Goal: Information Seeking & Learning: Learn about a topic

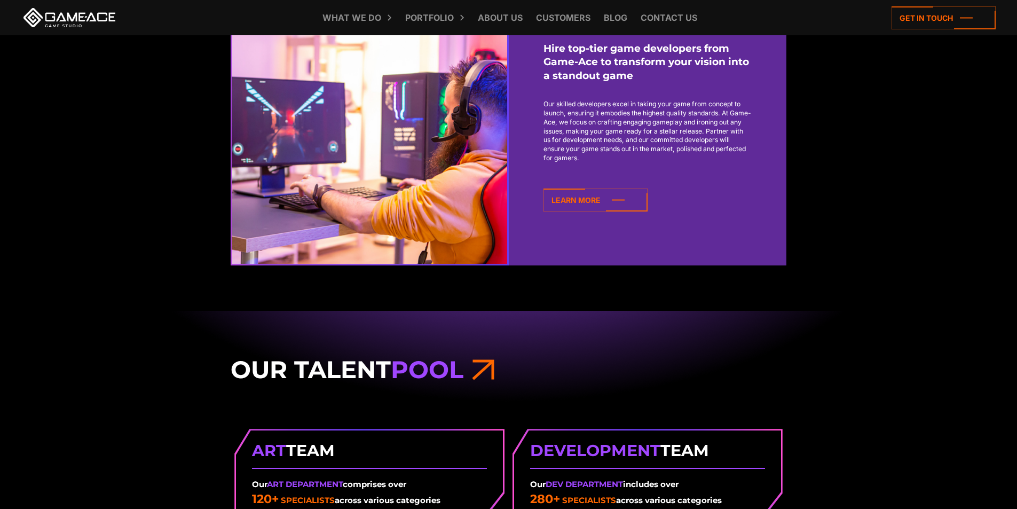
scroll to position [1014, 0]
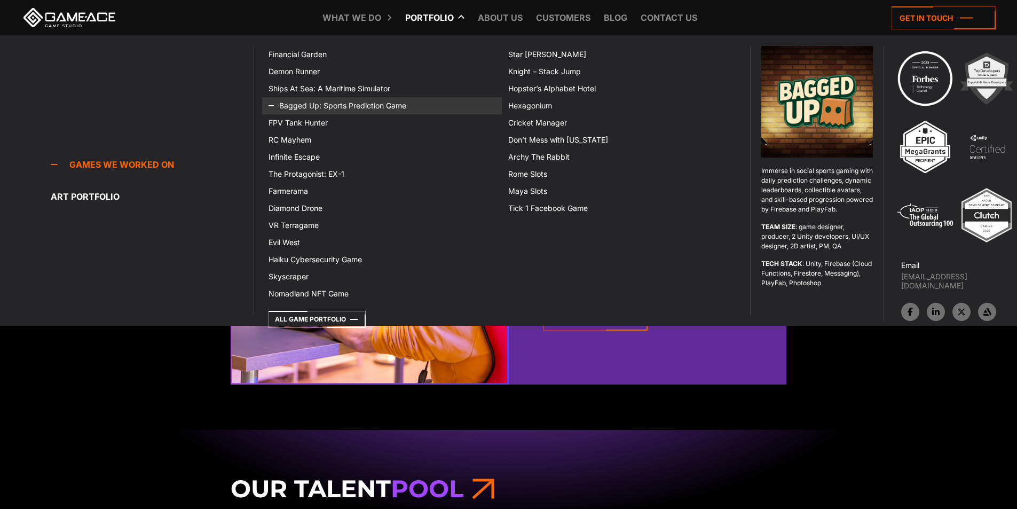
click at [312, 113] on link "Bagged Up: Sports Prediction Game" at bounding box center [382, 105] width 240 height 17
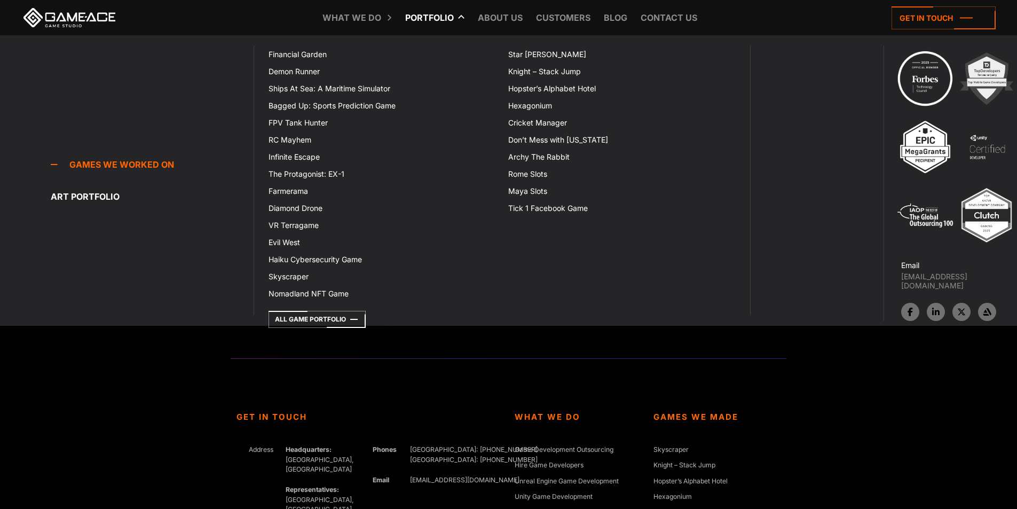
scroll to position [2997, 0]
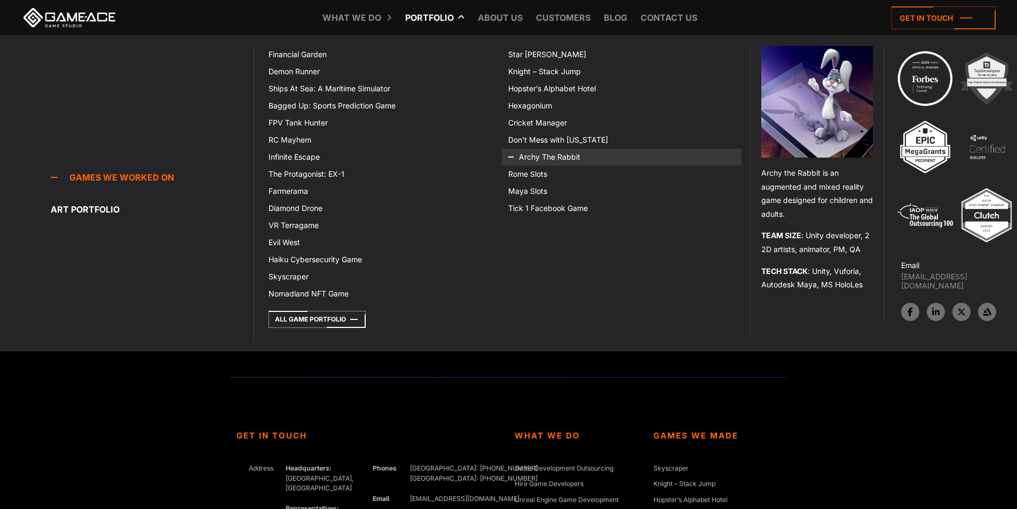
click at [518, 151] on icon at bounding box center [521, 156] width 26 height 17
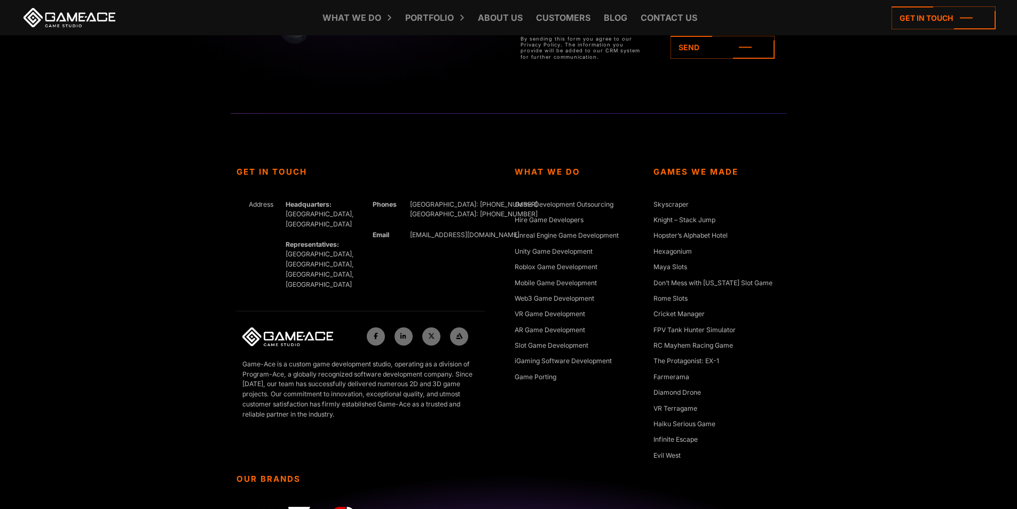
scroll to position [3741, 0]
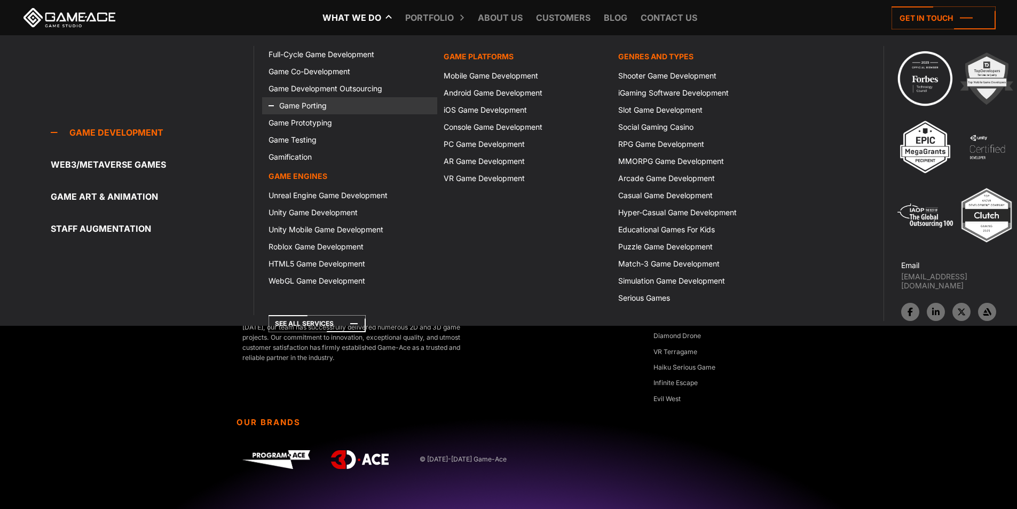
click at [304, 102] on link "Game Porting" at bounding box center [349, 105] width 175 height 17
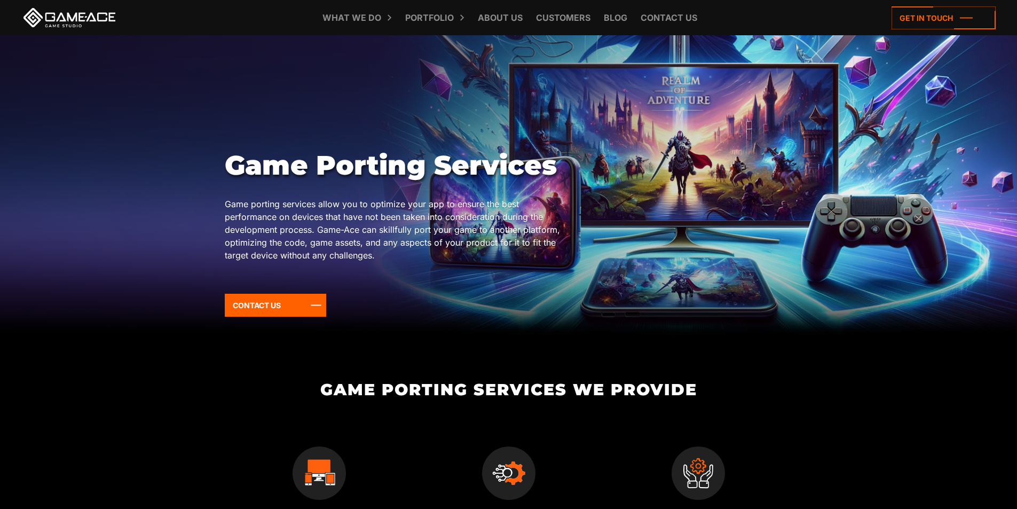
scroll to position [214, 0]
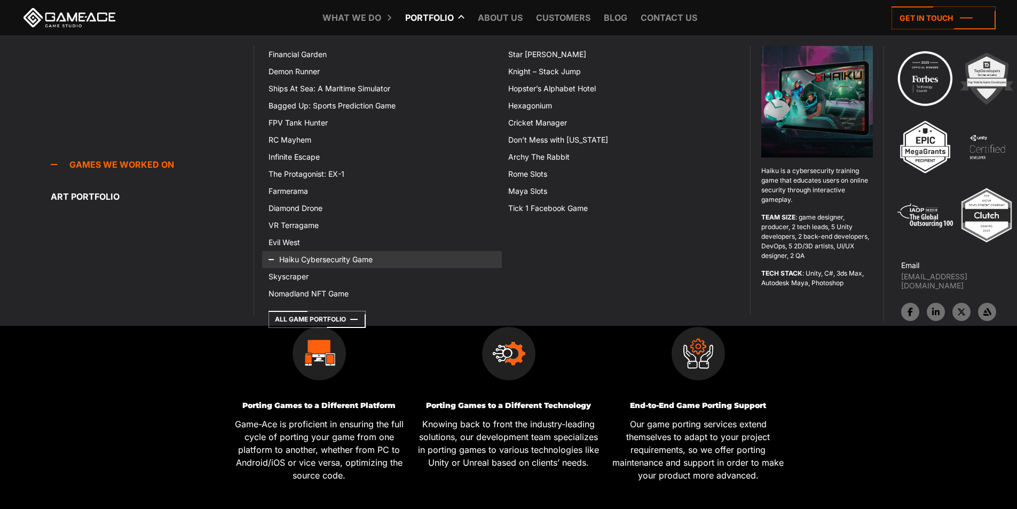
click at [289, 259] on icon at bounding box center [282, 259] width 26 height 17
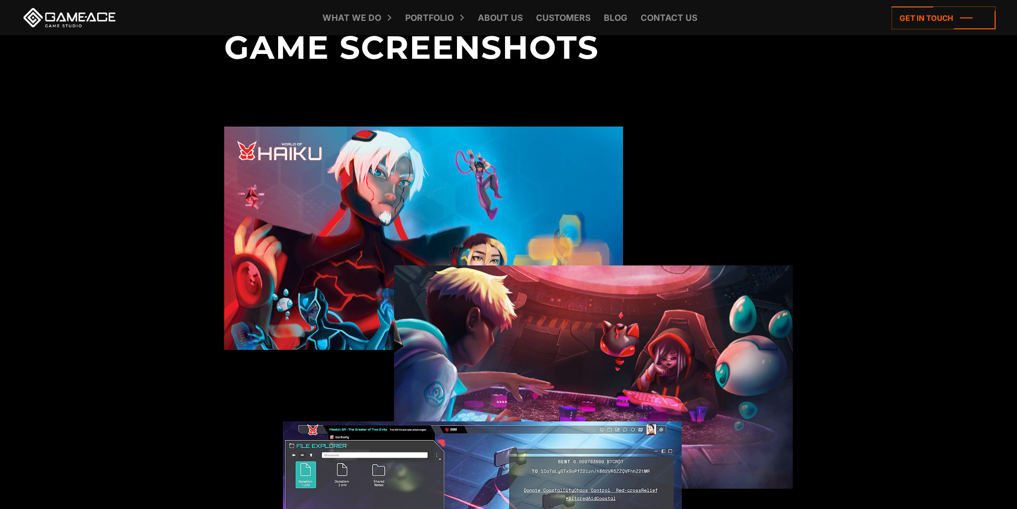
scroll to position [1228, 0]
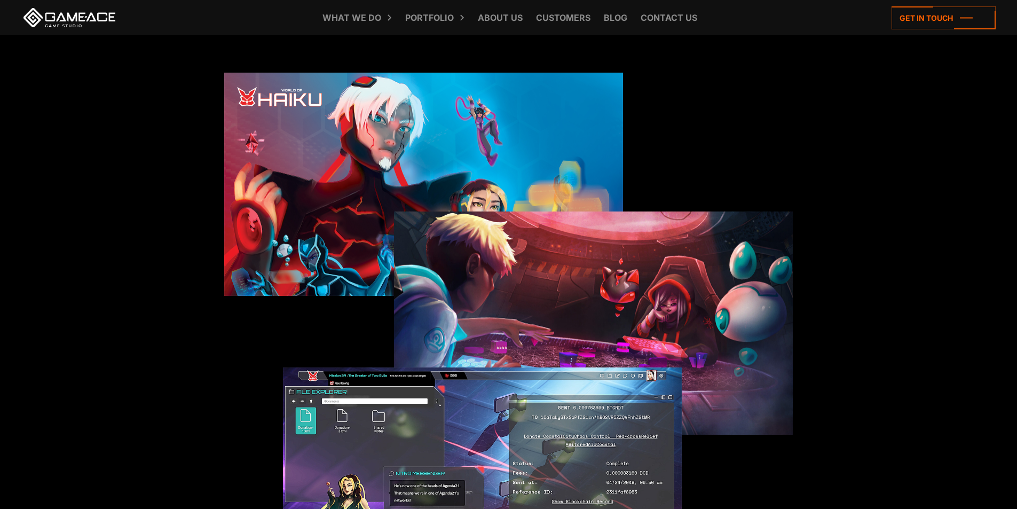
drag, startPoint x: 398, startPoint y: 150, endPoint x: 662, endPoint y: 295, distance: 301.1
click at [662, 295] on img at bounding box center [593, 323] width 399 height 224
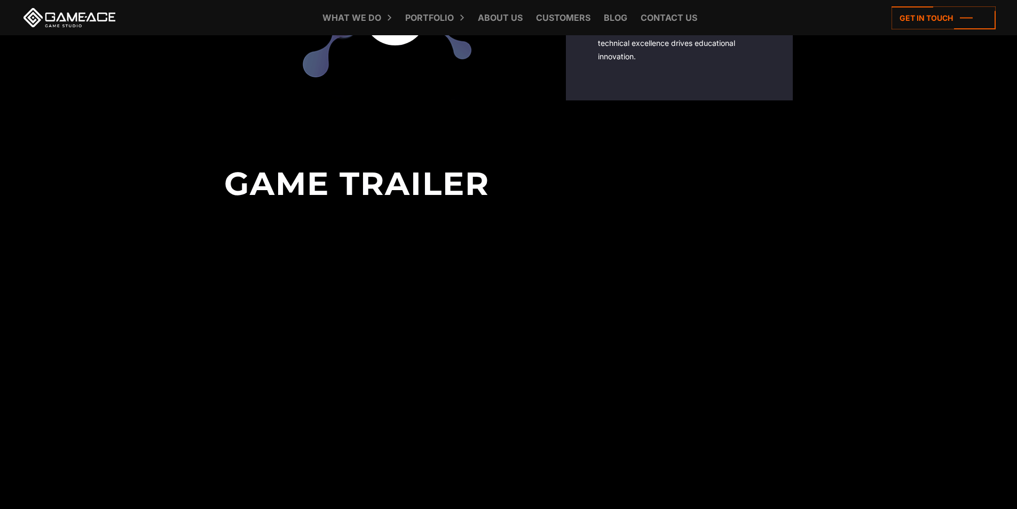
scroll to position [2349, 0]
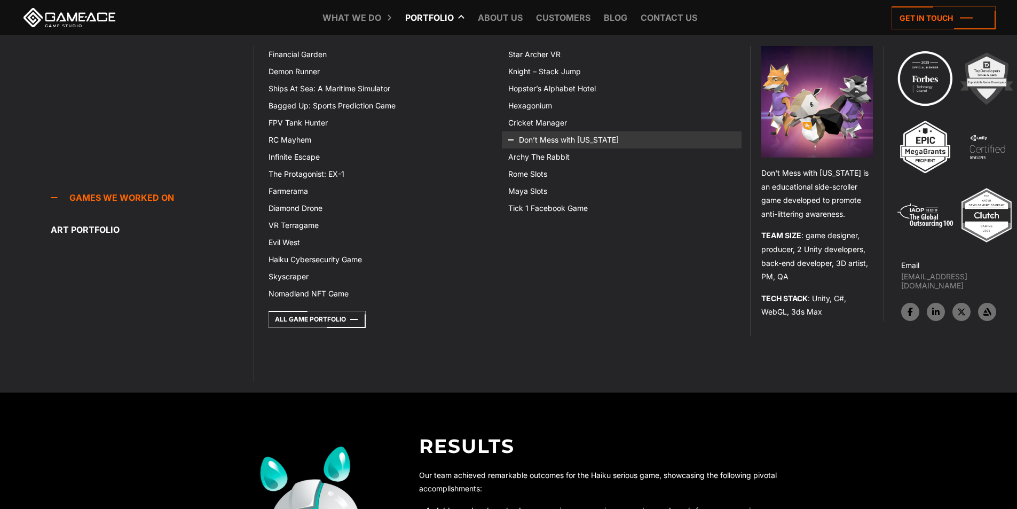
click at [549, 133] on link "Don’t Mess with [US_STATE]" at bounding box center [622, 139] width 240 height 17
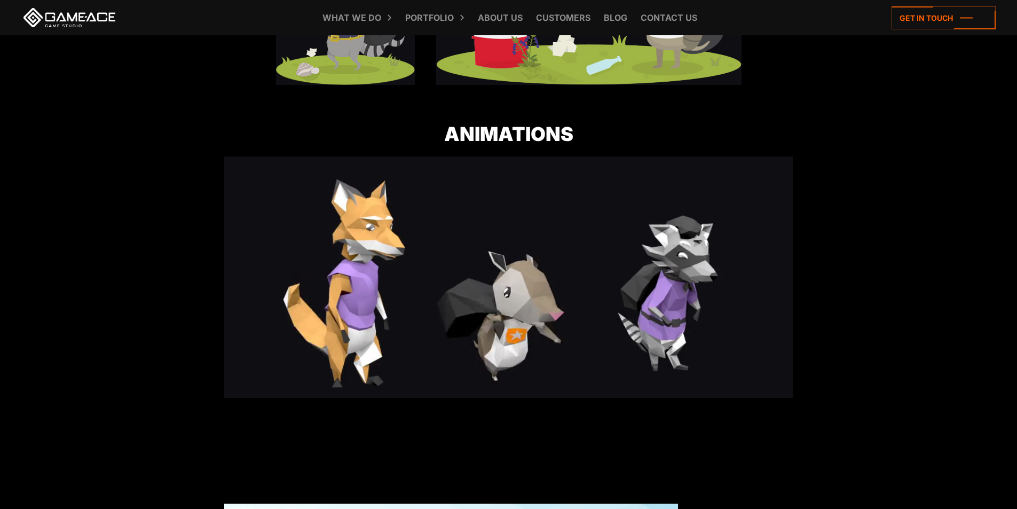
scroll to position [638, 0]
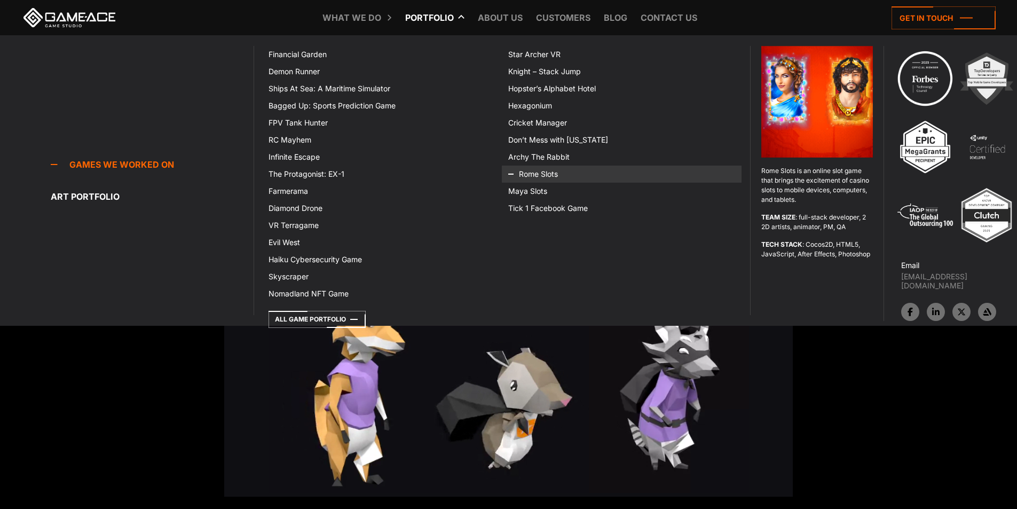
click at [544, 166] on link "Rome Slots" at bounding box center [622, 174] width 240 height 17
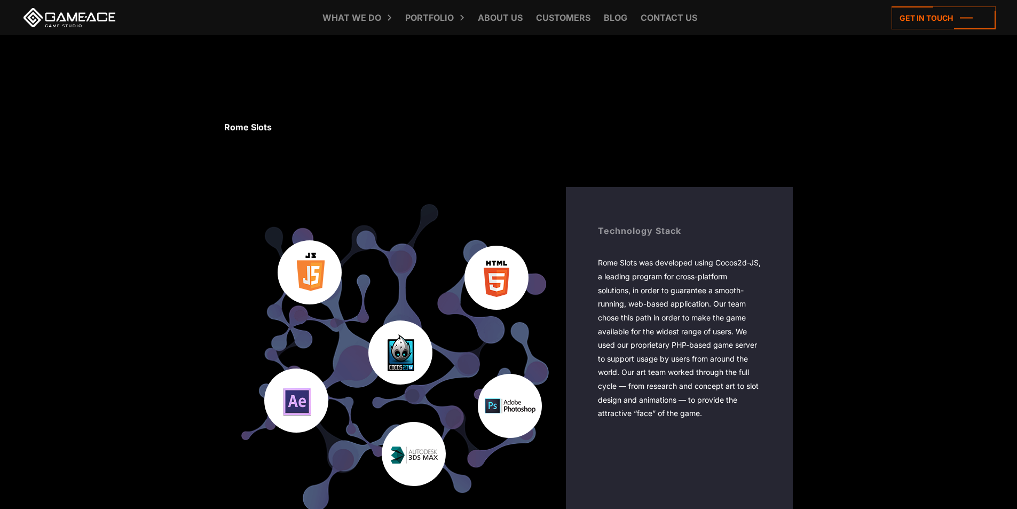
scroll to position [1602, 0]
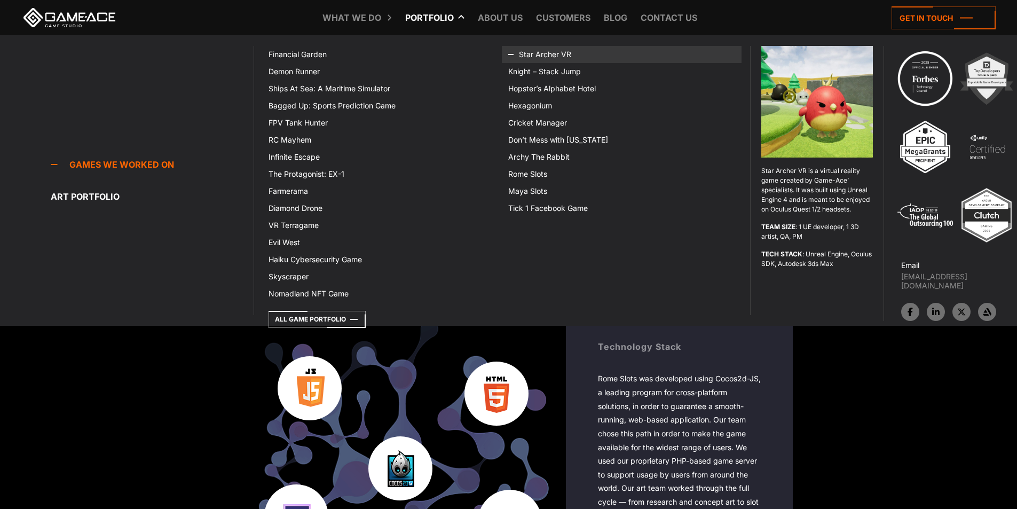
click at [549, 50] on link "Star Archer VR" at bounding box center [622, 54] width 240 height 17
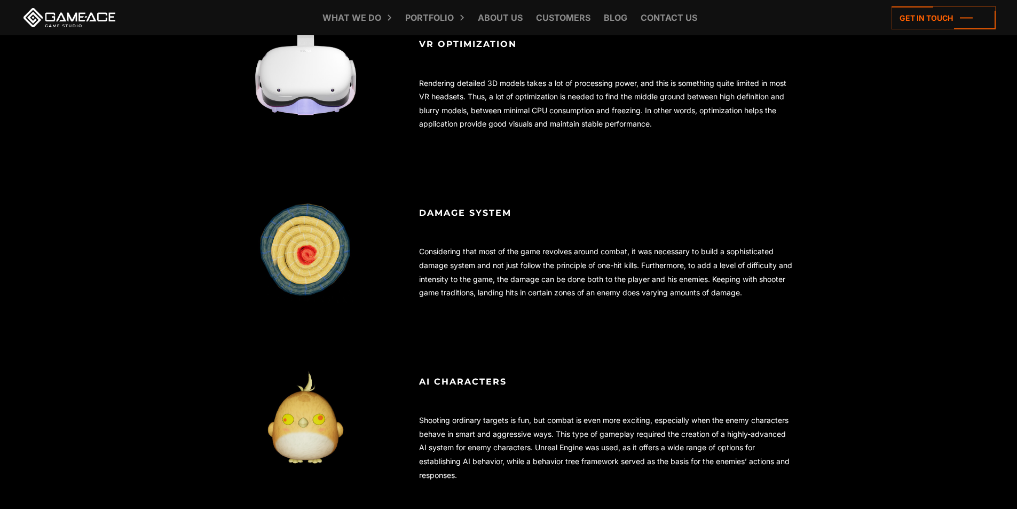
scroll to position [961, 0]
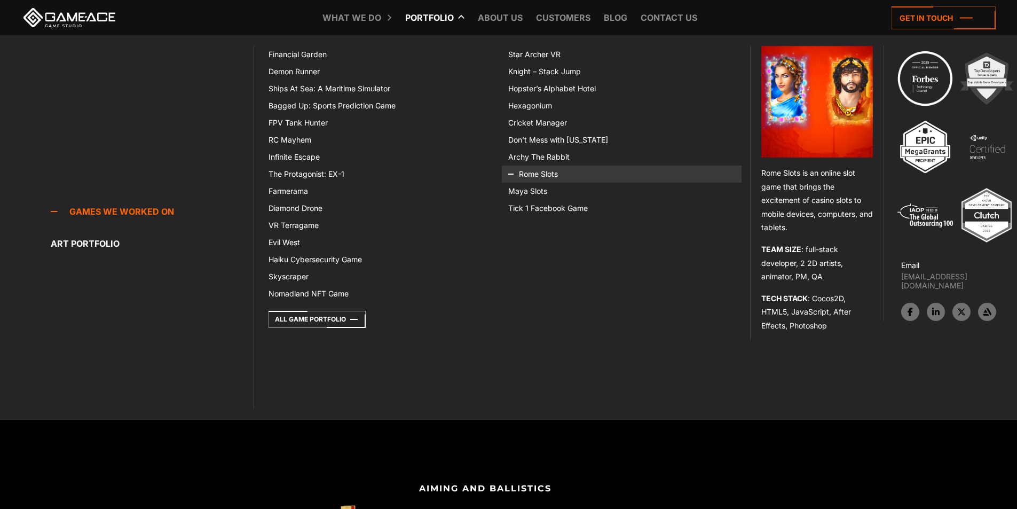
click at [537, 175] on link "Rome Slots" at bounding box center [622, 174] width 240 height 17
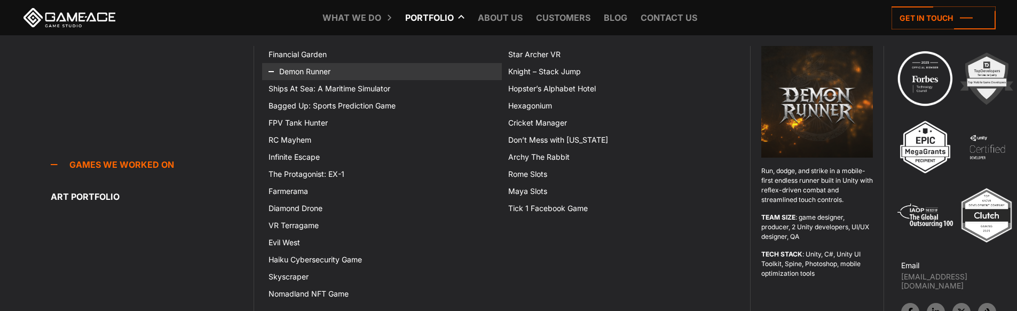
click at [298, 70] on link "Demon Runner" at bounding box center [382, 71] width 240 height 17
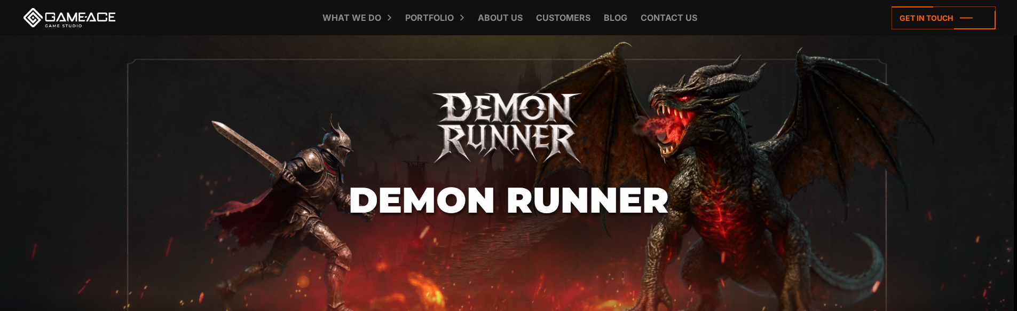
click at [94, 13] on link at bounding box center [69, 17] width 96 height 19
